Goal: Information Seeking & Learning: Learn about a topic

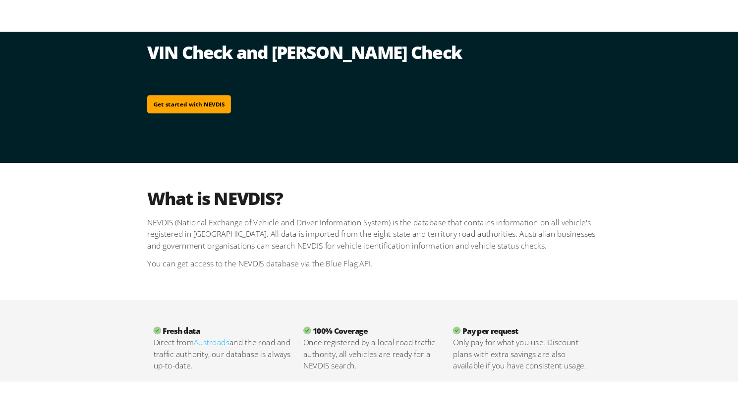
scroll to position [99, 0]
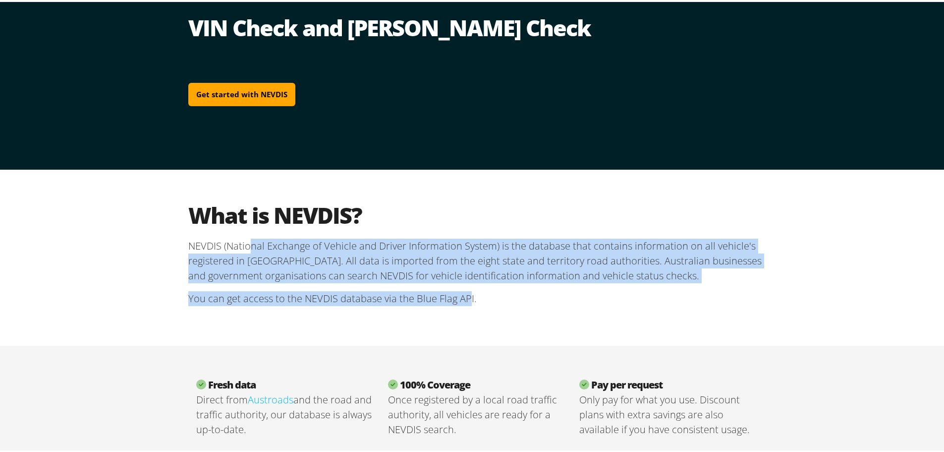
drag, startPoint x: 466, startPoint y: 297, endPoint x: 245, endPoint y: 246, distance: 226.9
click at [245, 246] on section "What is NEVDIS? NEVDIS (National Exchange of Vehicle and Driver Information Sys…" at bounding box center [475, 255] width 575 height 113
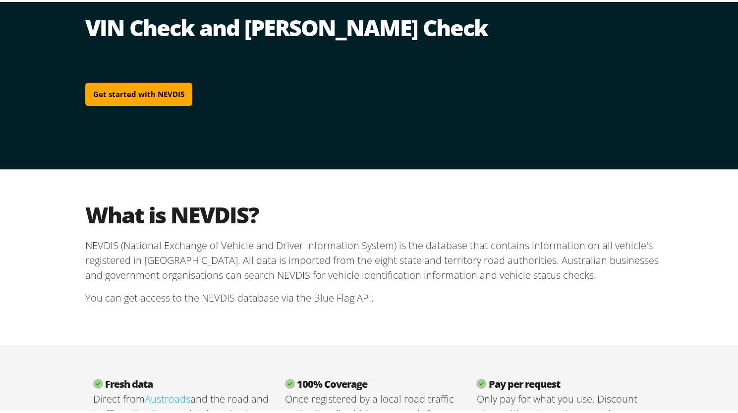
click at [436, 289] on p "You can get access to the NEVDIS database via the Blue Flag API." at bounding box center [372, 296] width 575 height 31
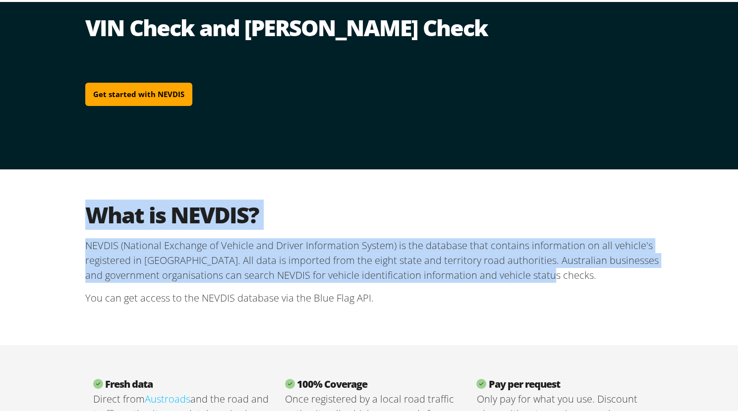
drag, startPoint x: 563, startPoint y: 276, endPoint x: 31, endPoint y: 200, distance: 537.8
click at [31, 200] on div "What is NEVDIS? NEVDIS (National Exchange of Vehicle and Driver Information Sys…" at bounding box center [373, 256] width 746 height 176
copy section "What is NEVDIS? NEVDIS (National Exchange of Vehicle and Driver Information Sys…"
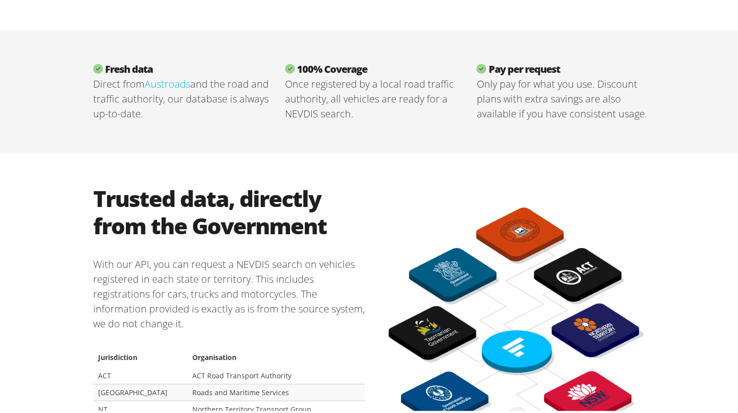
scroll to position [377, 0]
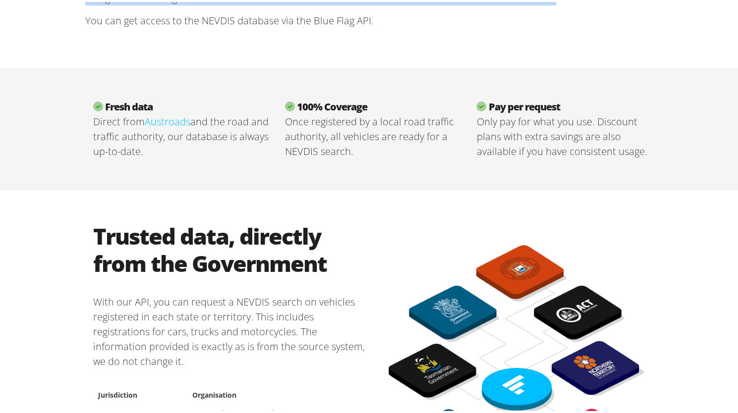
drag, startPoint x: 170, startPoint y: 152, endPoint x: 73, endPoint y: 110, distance: 105.2
click at [75, 110] on div "Fresh data Direct from Austroads and the road and traffic authority, our databa…" at bounding box center [372, 127] width 595 height 123
copy section "Fresh data Direct from Austroads and the road and traffic authority, our databa…"
click at [515, 412] on img at bounding box center [517, 371] width 256 height 257
copy section "Fresh data Direct from Austroads and the road and traffic authority, our databa…"
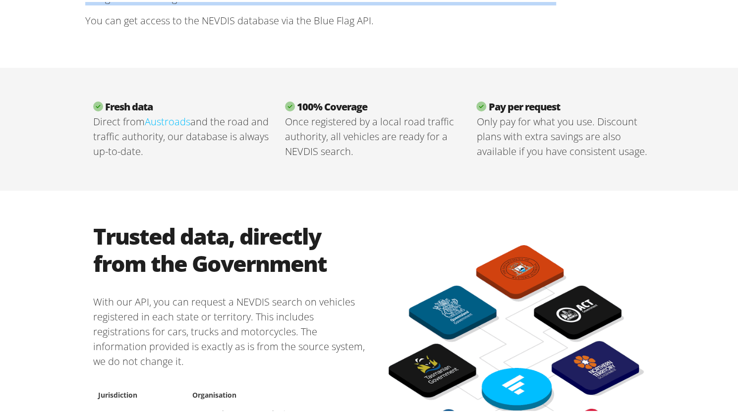
click at [570, 364] on img at bounding box center [517, 371] width 256 height 257
click at [481, 381] on img at bounding box center [517, 371] width 256 height 257
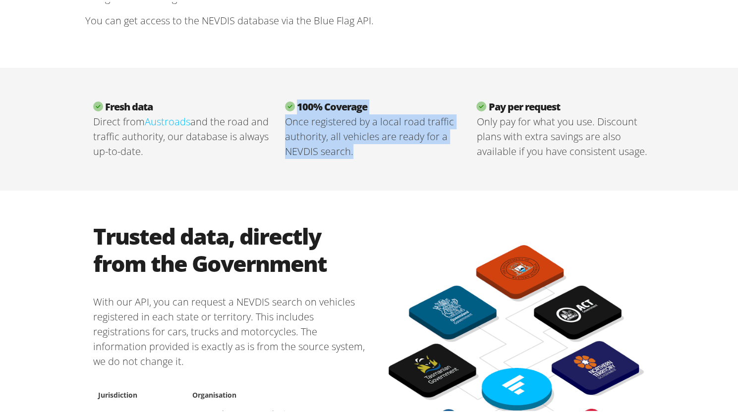
drag, startPoint x: 349, startPoint y: 149, endPoint x: 288, endPoint y: 105, distance: 75.3
click at [288, 105] on section "100% Coverage Once registered by a local road traffic authority, all vehicles a…" at bounding box center [373, 127] width 192 height 59
copy section "100% Coverage Once registered by a local road traffic authority, all vehicles a…"
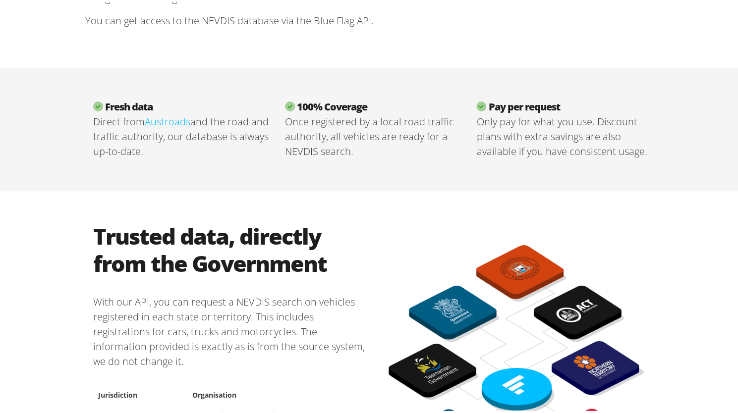
click at [553, 127] on p "Only pay for what you use. Discount plans with extra savings are also available…" at bounding box center [564, 135] width 176 height 45
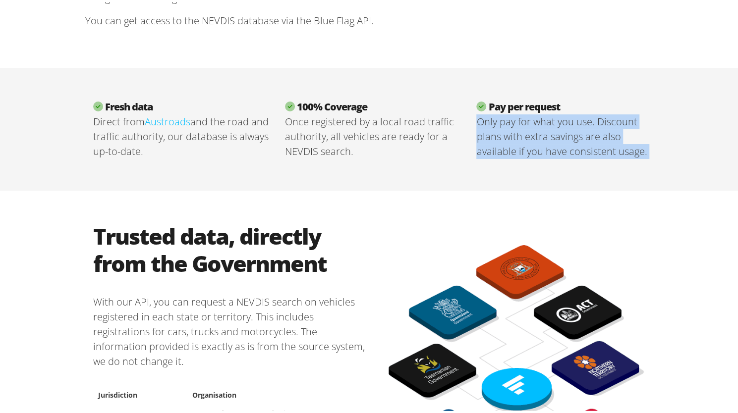
click at [553, 127] on p "Only pay for what you use. Discount plans with extra savings are also available…" at bounding box center [564, 135] width 176 height 45
drag, startPoint x: 599, startPoint y: 97, endPoint x: 591, endPoint y: 147, distance: 51.2
click at [591, 147] on div "Fresh data Direct from Austroads and the road and traffic authority, our databa…" at bounding box center [372, 127] width 595 height 123
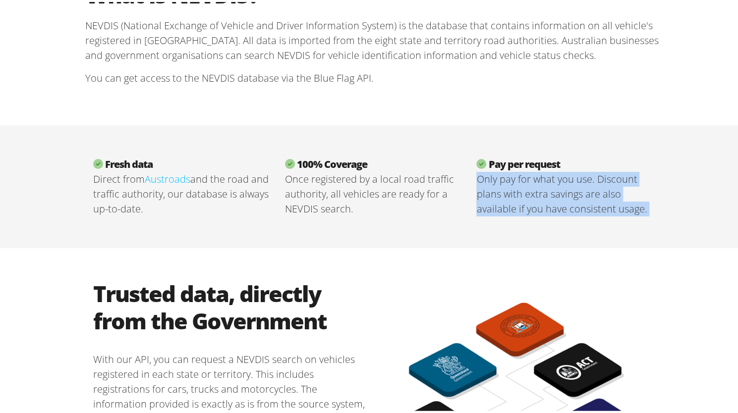
scroll to position [337, 0]
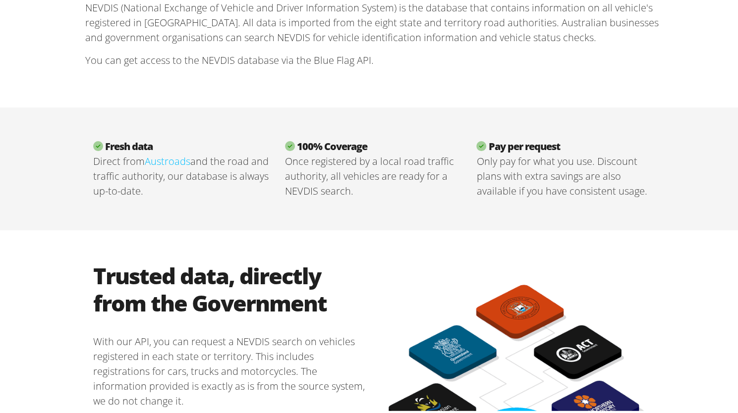
click at [175, 186] on p "Direct from Austroads and the road and traffic authority, our database is alway…" at bounding box center [181, 174] width 176 height 45
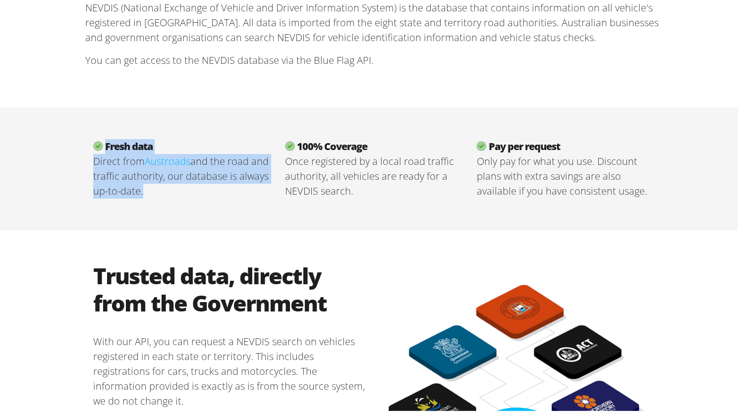
drag, startPoint x: 166, startPoint y: 192, endPoint x: 81, endPoint y: 140, distance: 99.0
click at [85, 140] on section "Fresh data Direct from Austroads and the road and traffic authority, our databa…" at bounding box center [181, 166] width 192 height 59
copy section "Fresh data Direct from Austroads and the road and traffic authority, our databa…"
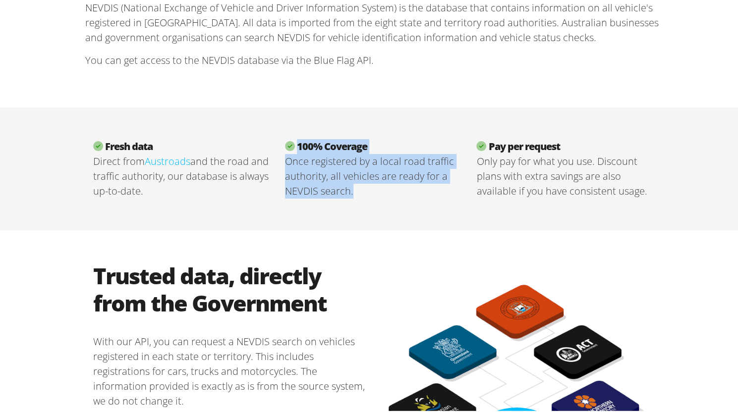
drag, startPoint x: 358, startPoint y: 194, endPoint x: 287, endPoint y: 141, distance: 89.3
click at [287, 141] on section "100% Coverage Once registered by a local road traffic authority, all vehicles a…" at bounding box center [373, 166] width 192 height 59
copy section "100% Coverage Once registered by a local road traffic authority, all vehicles a…"
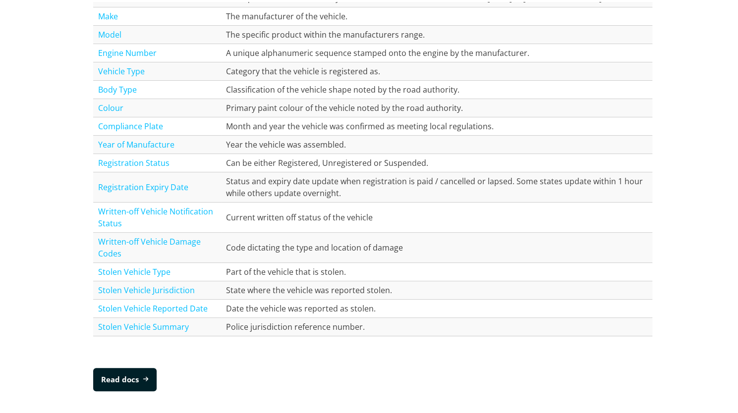
scroll to position [1227, 0]
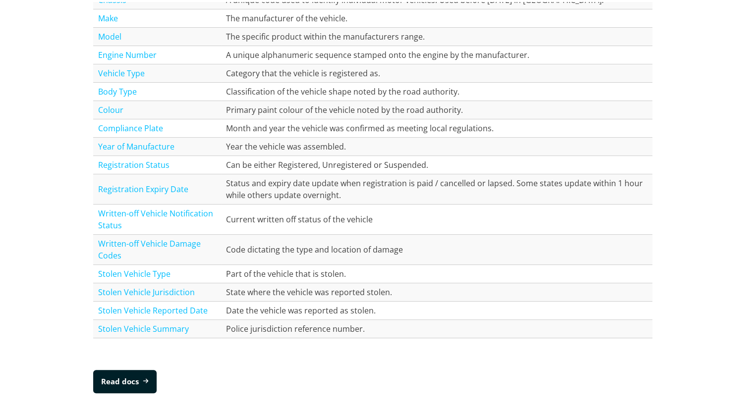
copy section "100% Coverage Once registered by a local road traffic authority, all vehicles a…"
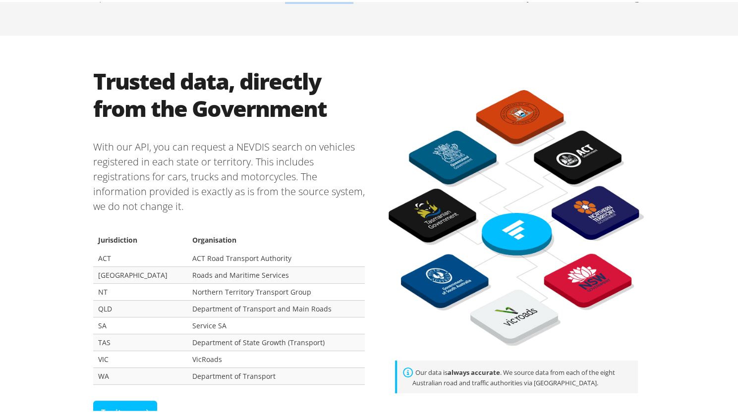
scroll to position [272, 0]
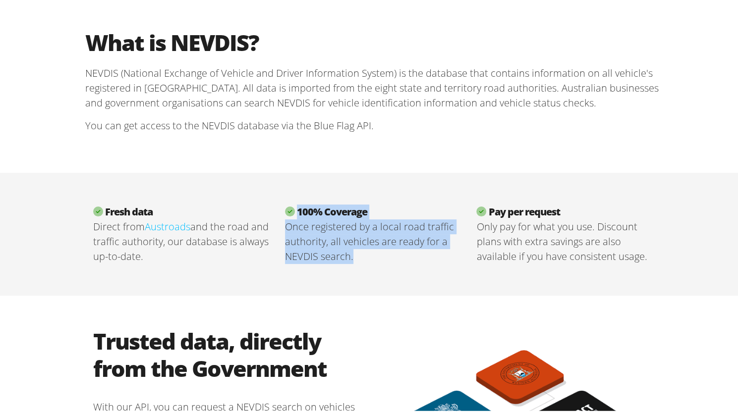
copy section "100% Coverage Once registered by a local road traffic authority, all vehicles a…"
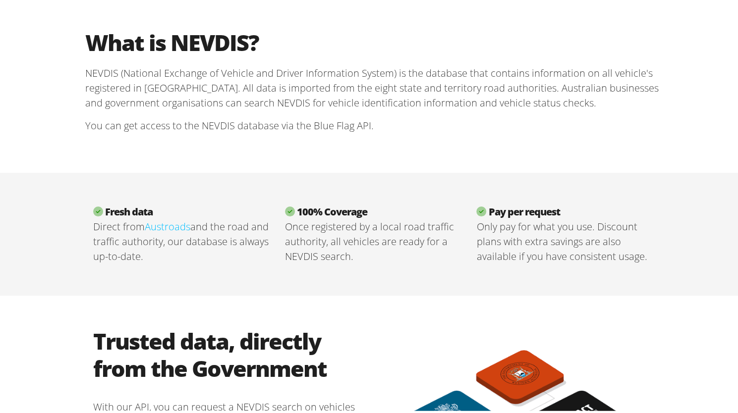
click at [645, 256] on p "Only pay for what you use. Discount plans with extra savings are also available…" at bounding box center [564, 240] width 176 height 45
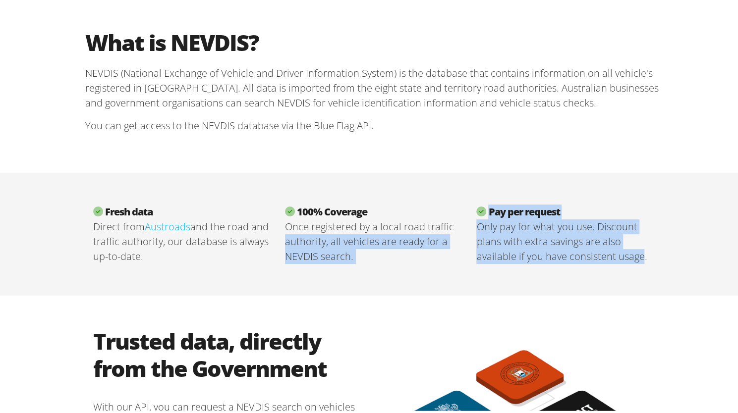
drag, startPoint x: 638, startPoint y: 255, endPoint x: 460, endPoint y: 219, distance: 182.1
click at [460, 219] on div "Fresh data Direct from Austroads and the road and traffic authority, our databa…" at bounding box center [372, 232] width 595 height 123
click at [589, 250] on p "Only pay for what you use. Discount plans with extra savings are also available…" at bounding box center [564, 240] width 176 height 45
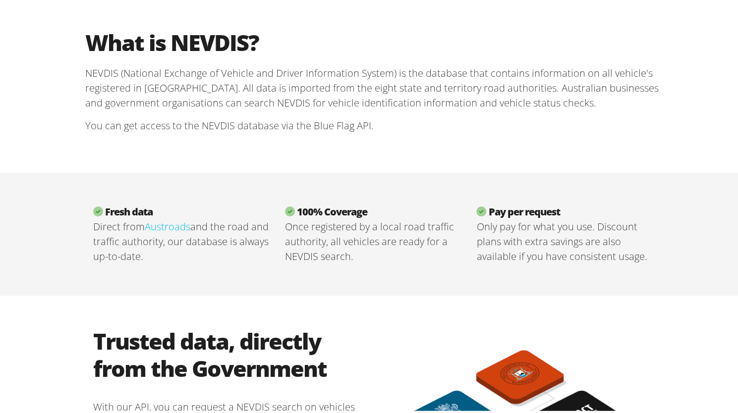
click at [582, 242] on p "Only pay for what you use. Discount plans with extra savings are also available…" at bounding box center [564, 240] width 176 height 45
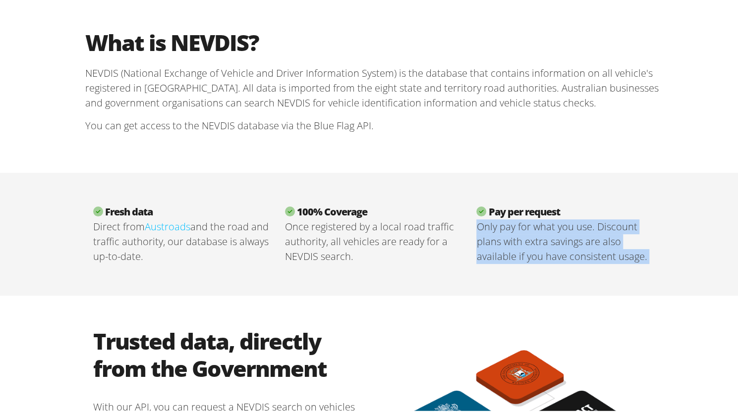
click at [582, 242] on p "Only pay for what you use. Discount plans with extra savings are also available…" at bounding box center [564, 240] width 176 height 45
click at [668, 259] on div "Fresh data Direct from Austroads and the road and traffic authority, our databa…" at bounding box center [373, 232] width 746 height 123
drag, startPoint x: 637, startPoint y: 255, endPoint x: 478, endPoint y: 216, distance: 164.0
click at [478, 216] on section "Pay per request Only pay for what you use. Discount plans with extra savings ar…" at bounding box center [564, 232] width 192 height 59
copy section "Pay per request Only pay for what you use. Discount plans with extra savings ar…"
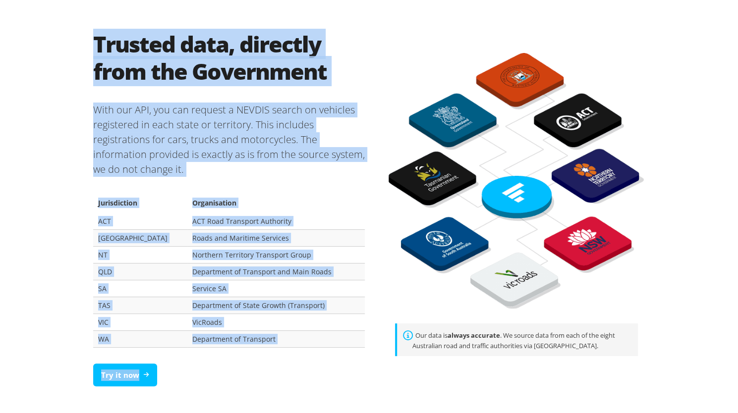
scroll to position [573, 0]
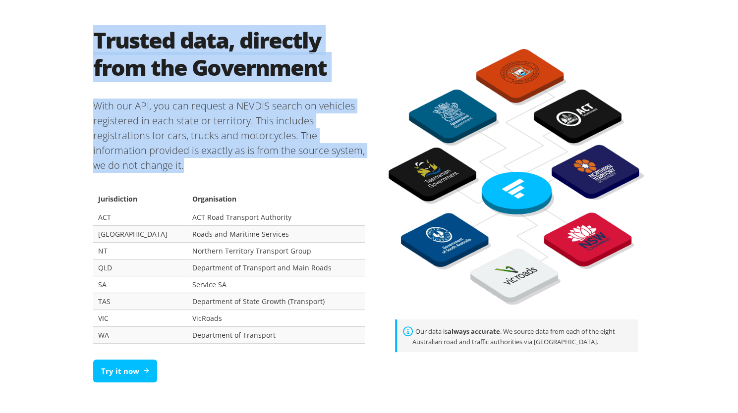
drag, startPoint x: 95, startPoint y: 153, endPoint x: 313, endPoint y: 346, distance: 291.8
click at [313, 346] on section "Trusted data, directly from the Government With our API, you can request a NEVD…" at bounding box center [229, 206] width 288 height 365
copy section "Trusted data, directly from the Government With our API, you can request a NEVD…"
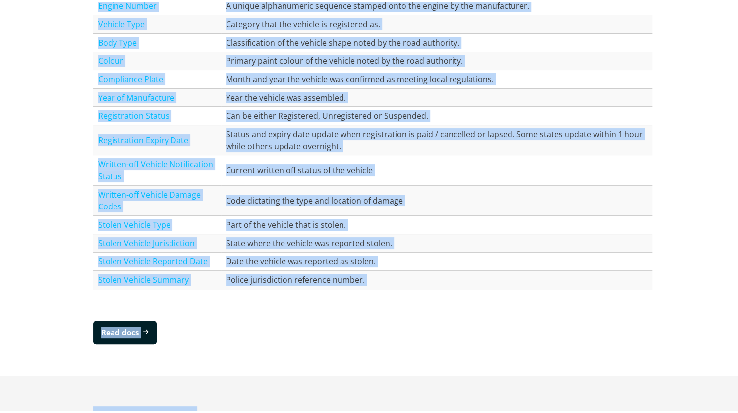
scroll to position [1368, 0]
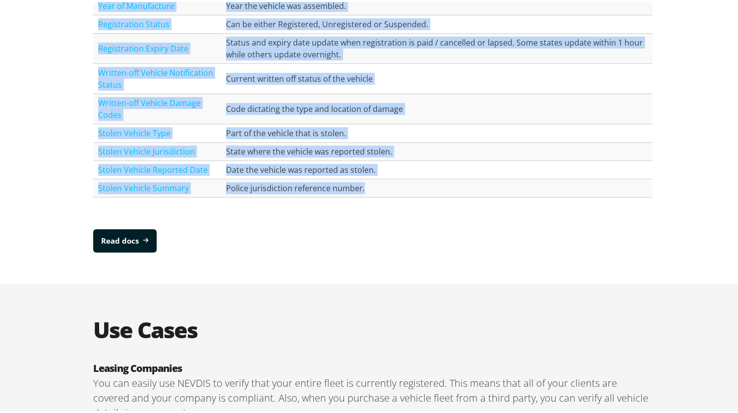
drag, startPoint x: 86, startPoint y: 22, endPoint x: 465, endPoint y: 177, distance: 409.4
